Goal: Transaction & Acquisition: Purchase product/service

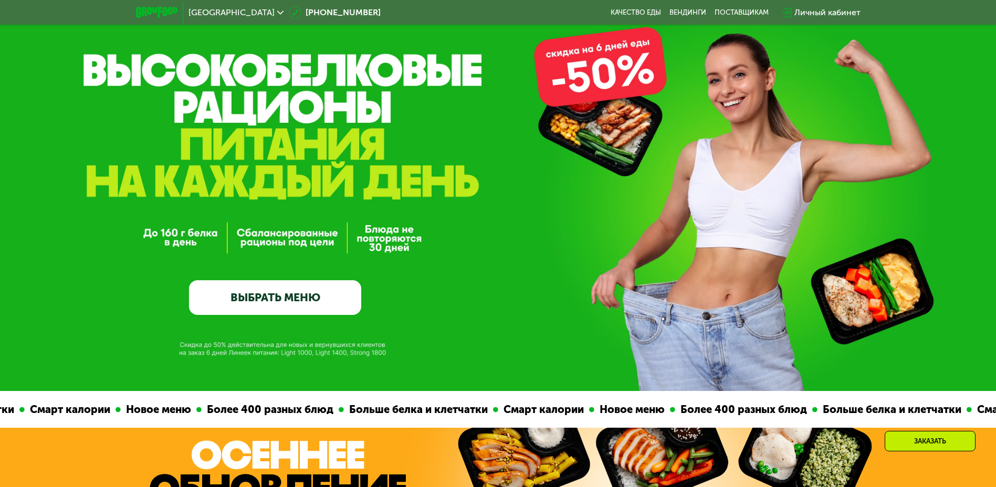
scroll to position [53, 0]
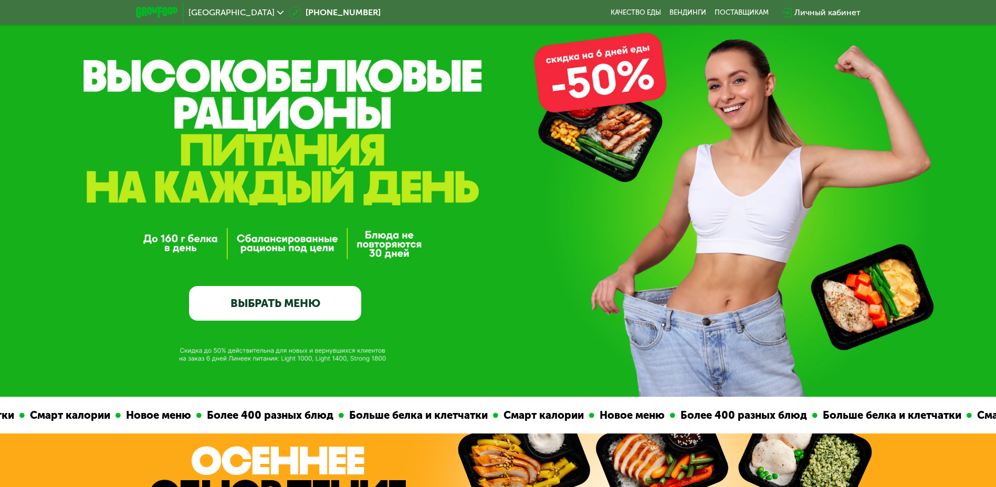
click at [277, 279] on div "GrowFood — доставка правильного питания ВЫБРАТЬ МЕНЮ" at bounding box center [275, 214] width 172 height 214
click at [278, 298] on link "ВЫБРАТЬ МЕНЮ" at bounding box center [275, 303] width 172 height 35
click at [287, 303] on link "ВЫБРАТЬ МЕНЮ" at bounding box center [275, 303] width 172 height 35
click at [330, 301] on link "ВЫБРАТЬ МЕНЮ" at bounding box center [275, 303] width 172 height 35
click at [283, 315] on link "ВЫБРАТЬ МЕНЮ" at bounding box center [275, 303] width 172 height 35
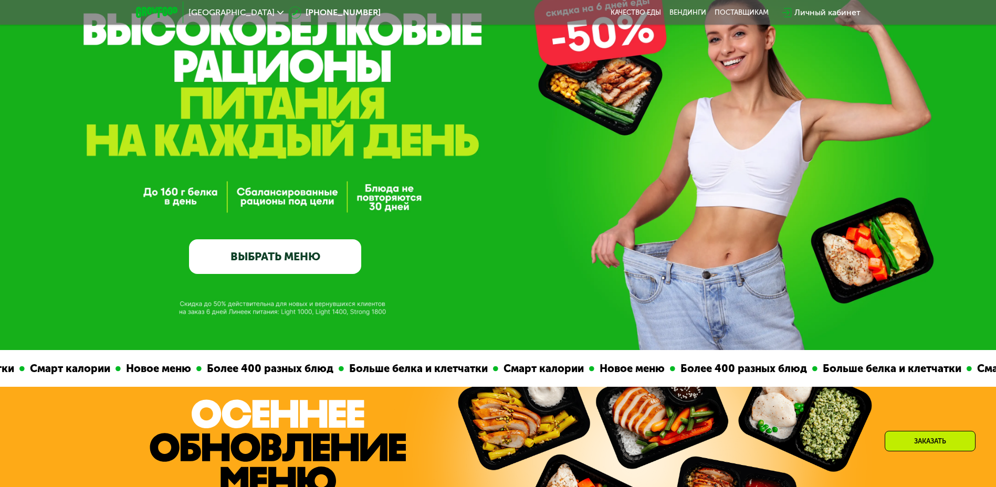
scroll to position [210, 0]
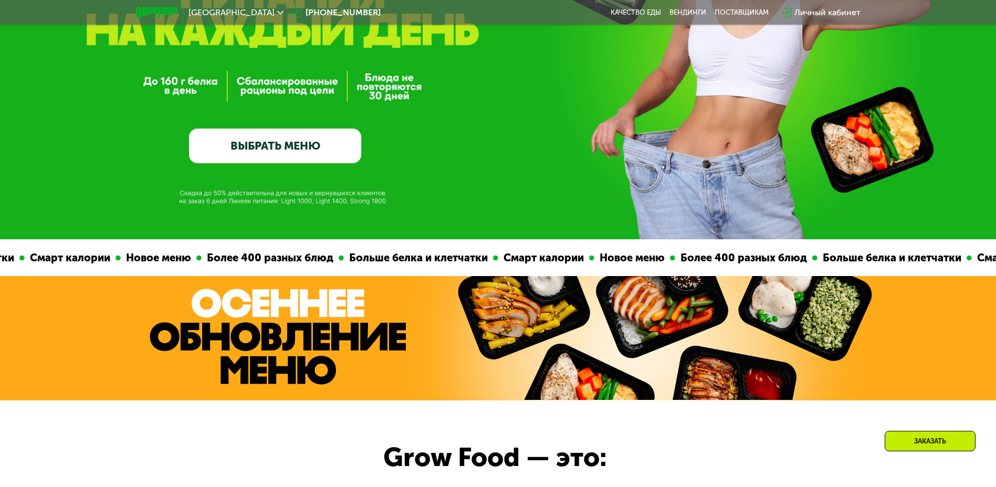
click at [287, 144] on link "ВЫБРАТЬ МЕНЮ" at bounding box center [275, 146] width 172 height 35
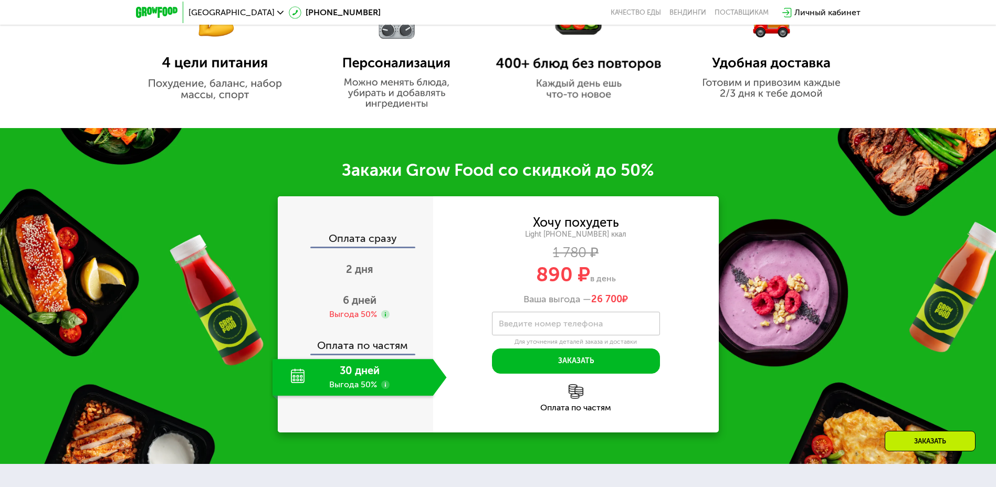
scroll to position [840, 0]
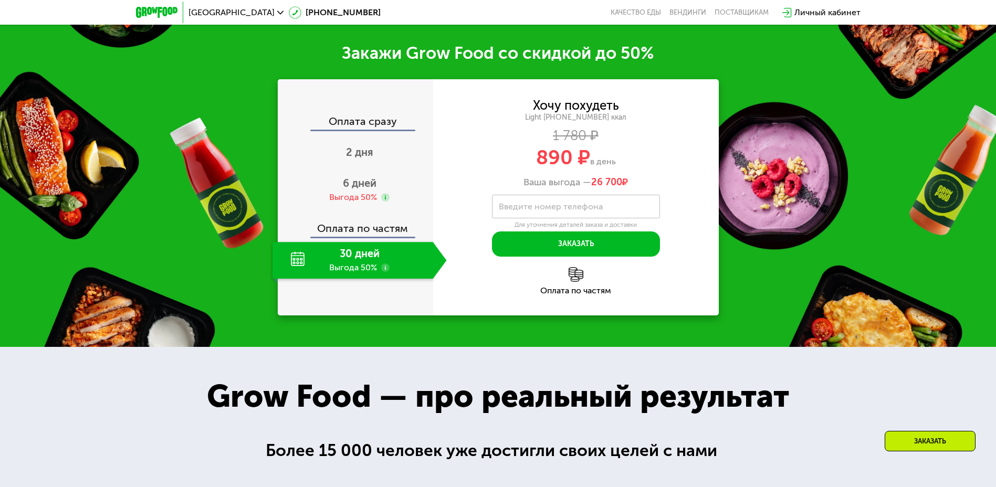
click at [561, 206] on label "Введите номер телефона" at bounding box center [551, 207] width 104 height 6
click at [561, 206] on input "Введите номер телефона" at bounding box center [576, 207] width 168 height 24
click at [365, 156] on span "2 дня" at bounding box center [359, 152] width 27 height 13
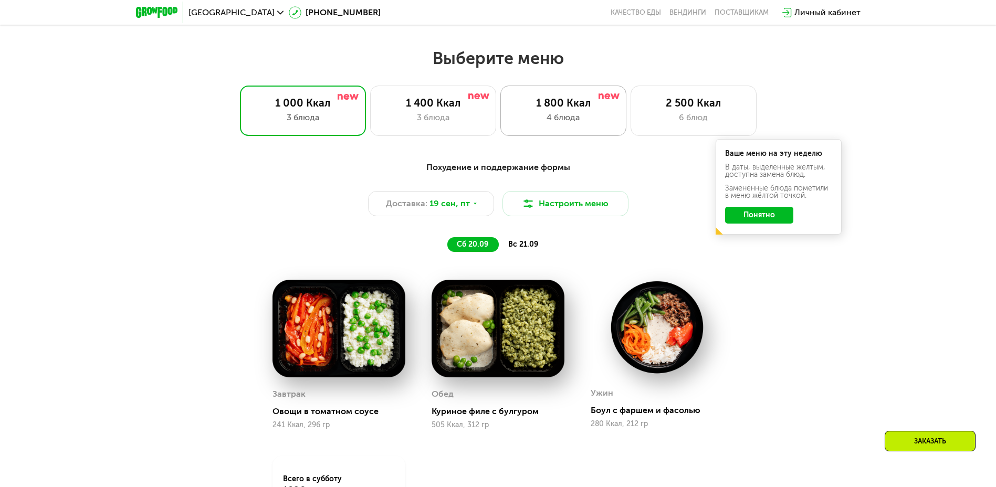
click at [582, 121] on div "4 блюда" at bounding box center [563, 117] width 104 height 13
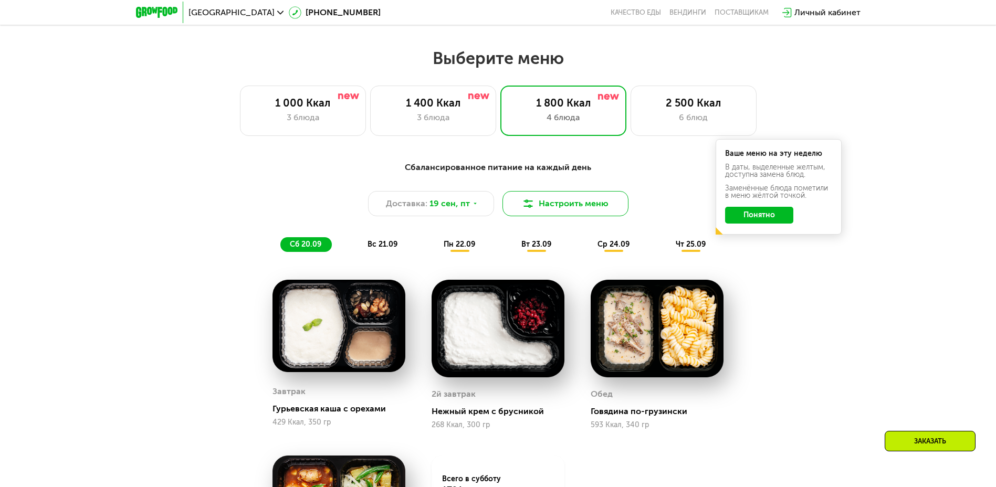
click at [552, 212] on button "Настроить меню" at bounding box center [565, 203] width 126 height 25
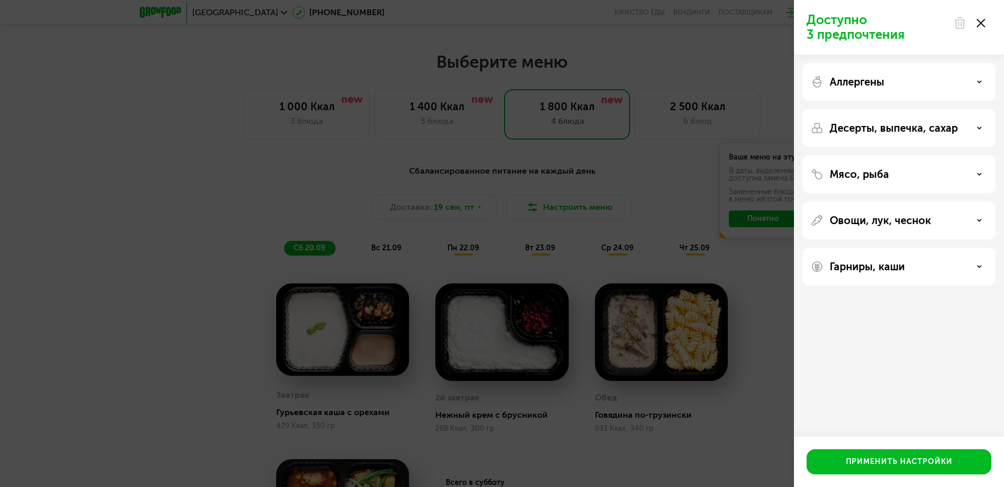
click at [983, 24] on icon at bounding box center [981, 23] width 8 height 8
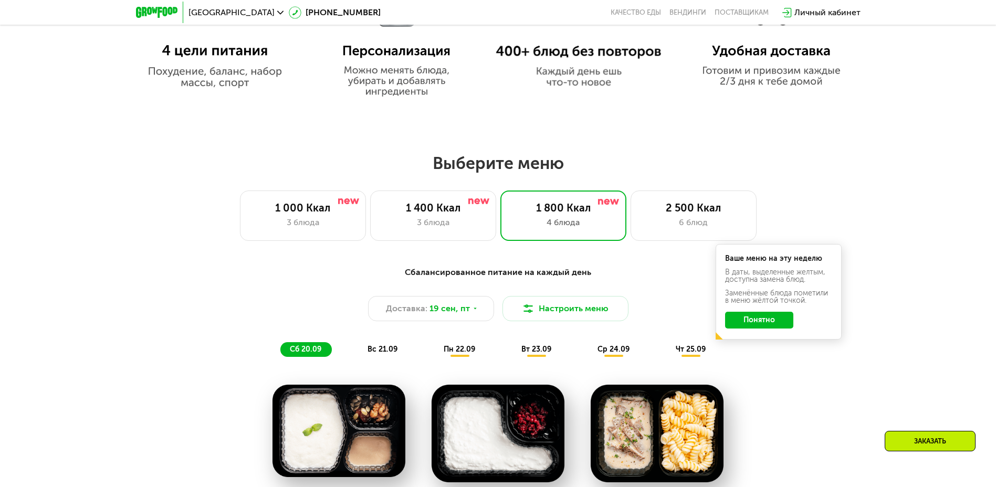
scroll to position [683, 0]
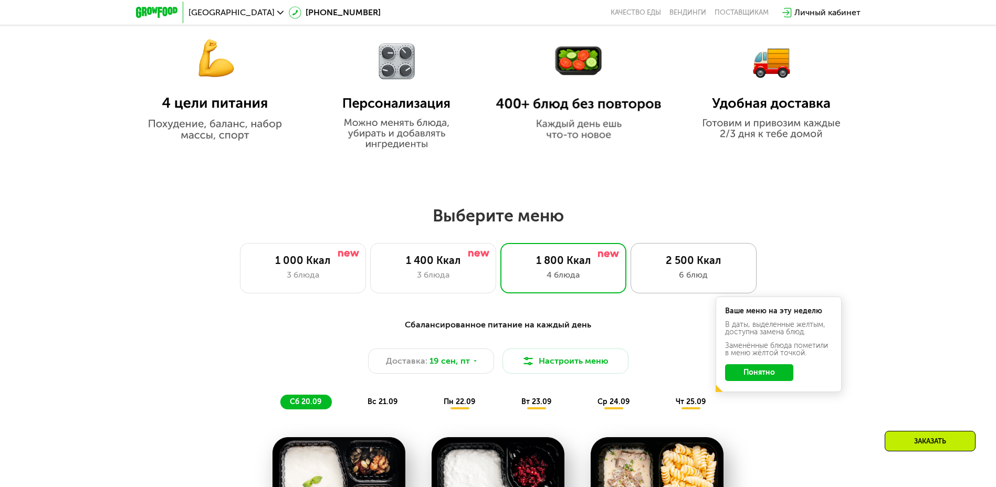
click at [657, 267] on div "2 500 Ккал" at bounding box center [694, 260] width 104 height 13
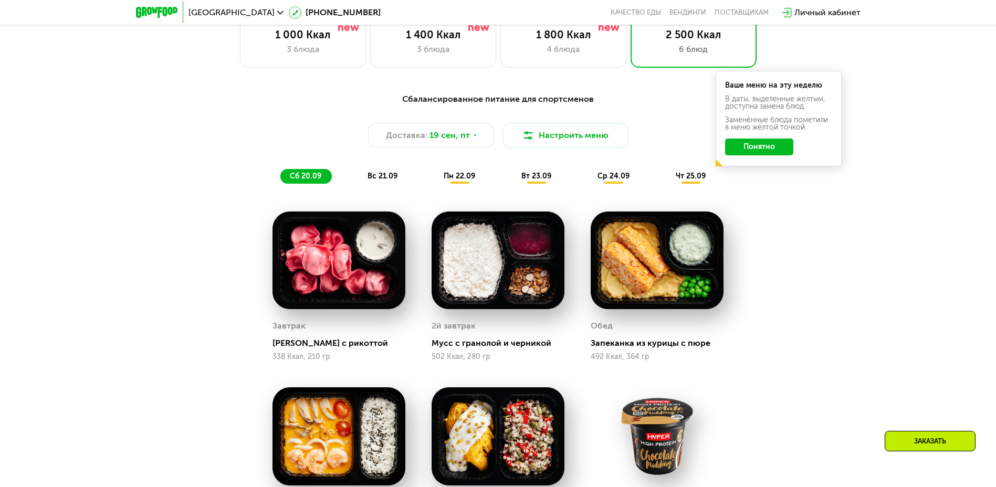
scroll to position [853, 0]
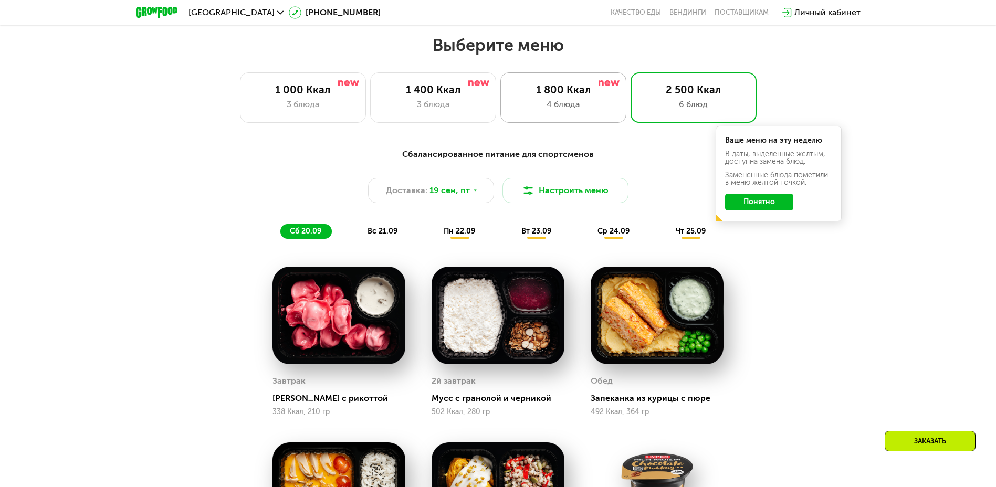
click at [582, 107] on div "4 блюда" at bounding box center [563, 104] width 104 height 13
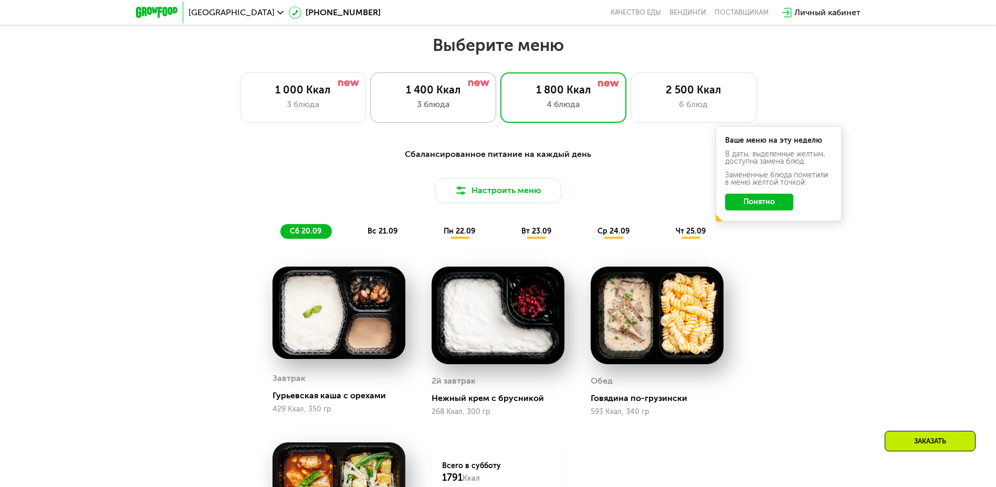
click at [392, 93] on div "1 400 Ккал" at bounding box center [433, 89] width 104 height 13
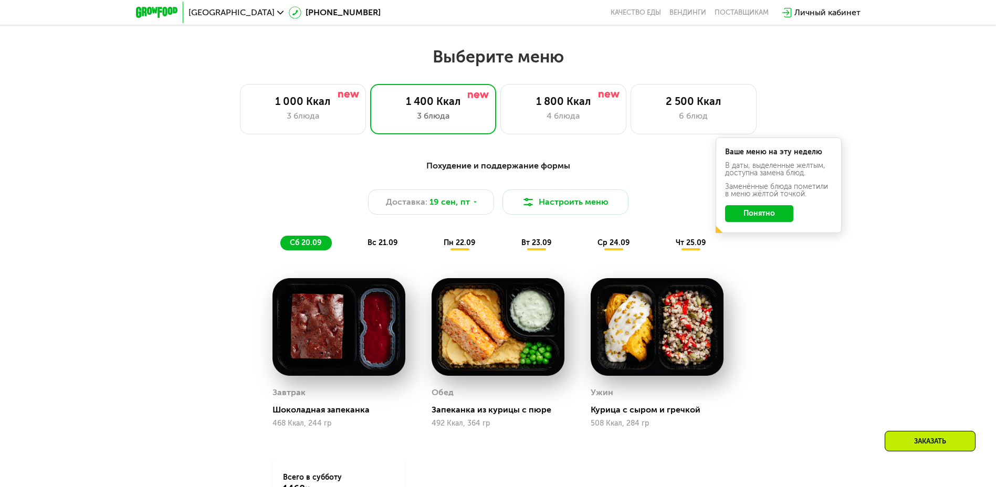
scroll to position [748, 0]
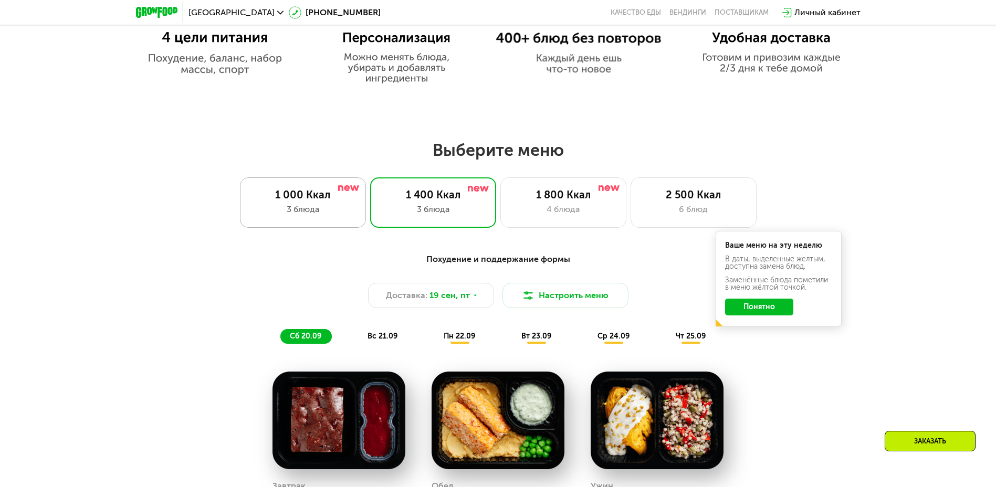
click at [290, 211] on div "3 блюда" at bounding box center [303, 209] width 104 height 13
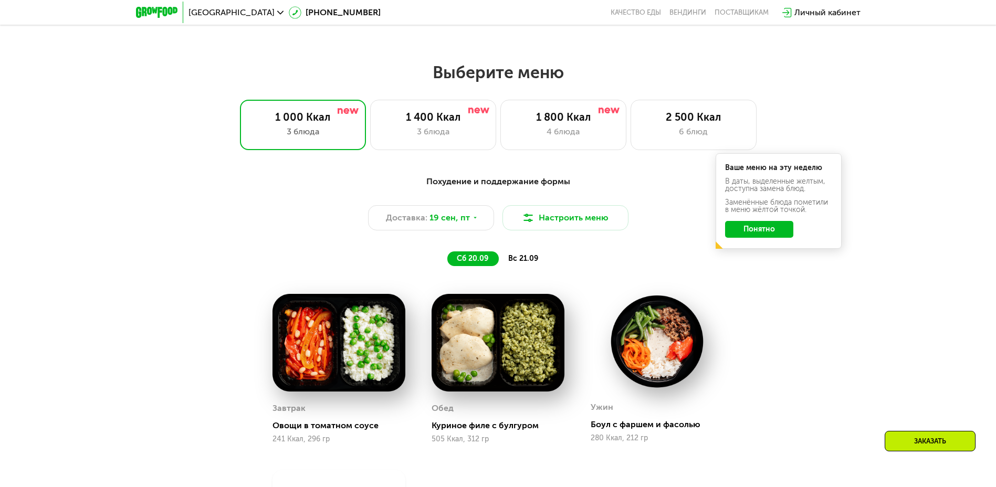
scroll to position [801, 0]
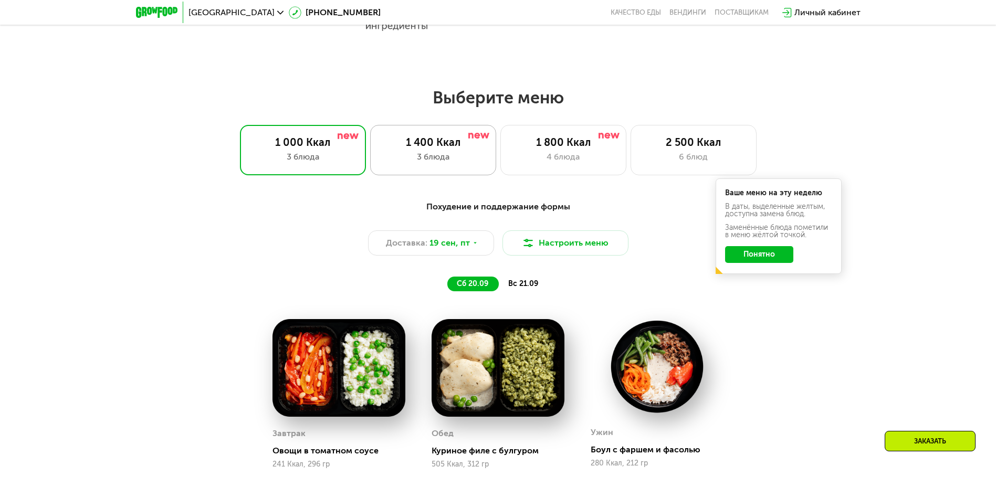
click at [402, 171] on div "1 400 Ккал 3 блюда" at bounding box center [433, 150] width 126 height 50
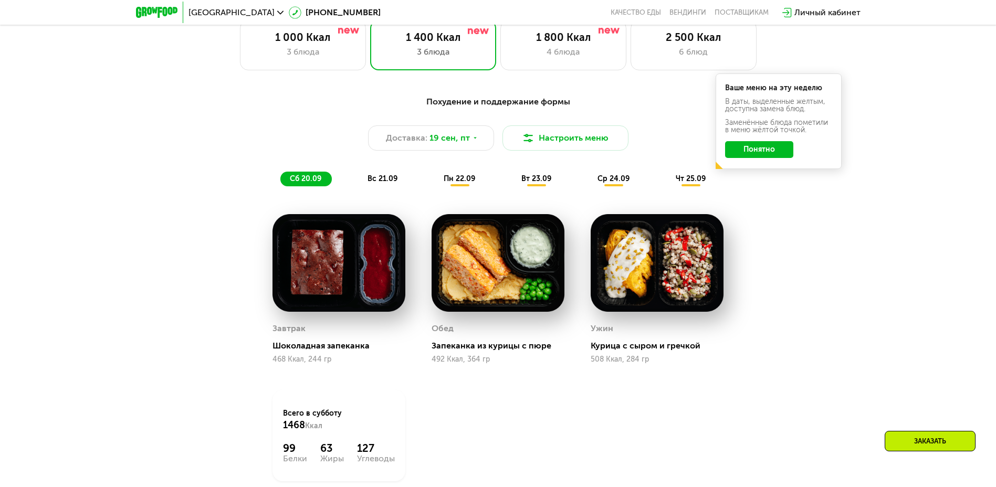
scroll to position [853, 0]
